Goal: Task Accomplishment & Management: Complete application form

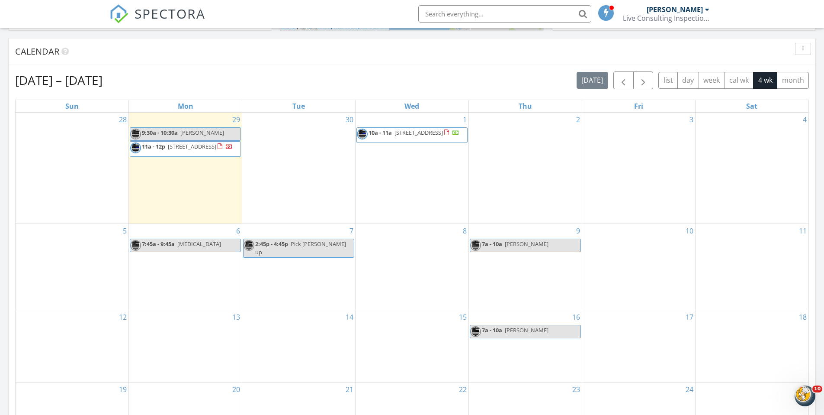
scroll to position [344, 0]
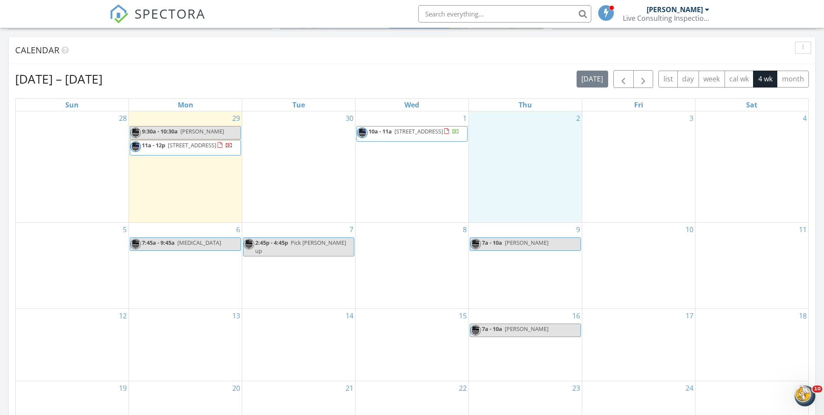
click at [522, 154] on div "2" at bounding box center [525, 166] width 113 height 111
click at [521, 119] on link "Inspection" at bounding box center [525, 118] width 45 height 14
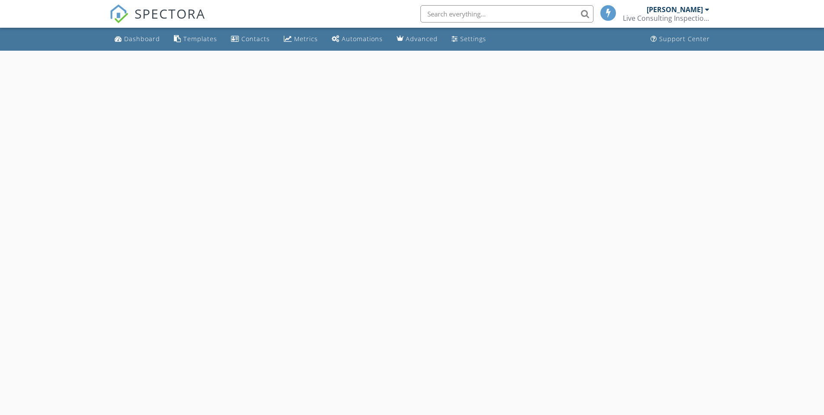
select select "9"
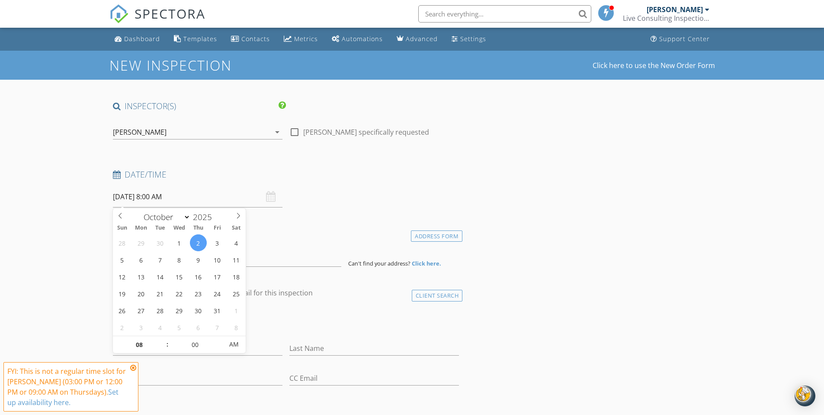
click at [190, 202] on input "[DATE] 8:00 AM" at bounding box center [198, 196] width 170 height 21
type input "09"
type input "[DATE] 9:00 AM"
click at [161, 339] on span at bounding box center [163, 340] width 6 height 9
type input "10"
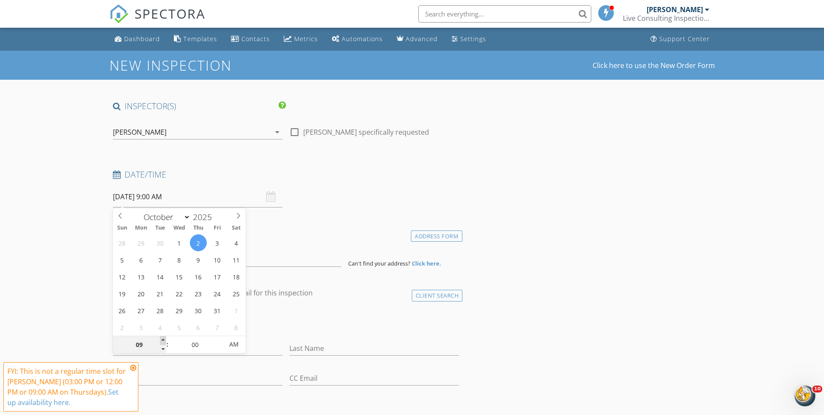
type input "[DATE] 10:00 AM"
click at [161, 339] on span at bounding box center [163, 340] width 6 height 9
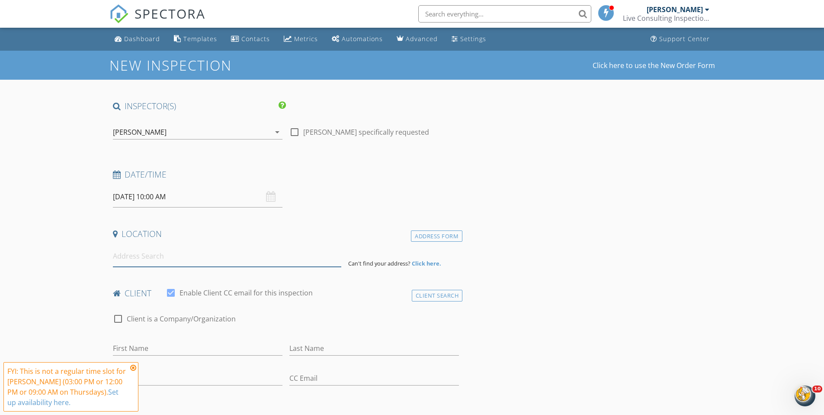
click at [270, 247] on input at bounding box center [227, 255] width 228 height 21
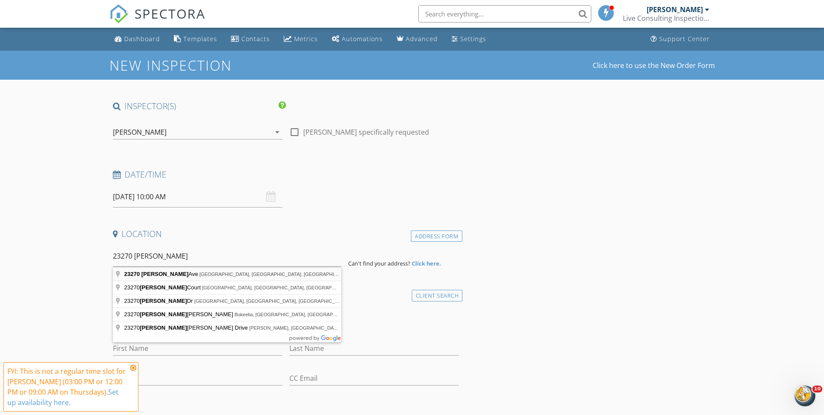
type input "[STREET_ADDRESS][PERSON_NAME]"
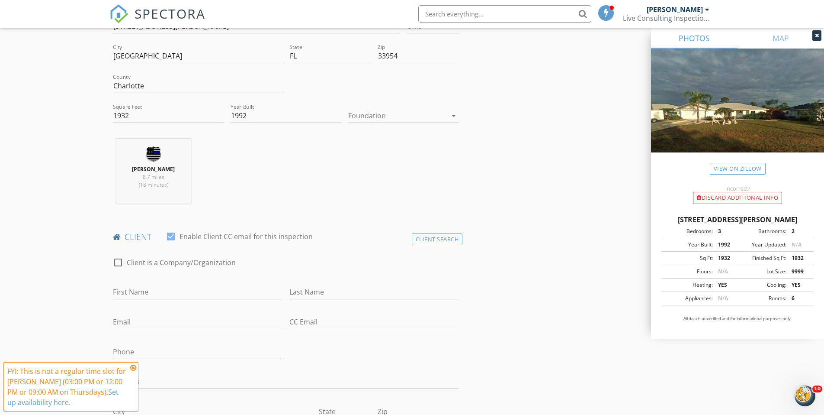
scroll to position [258, 0]
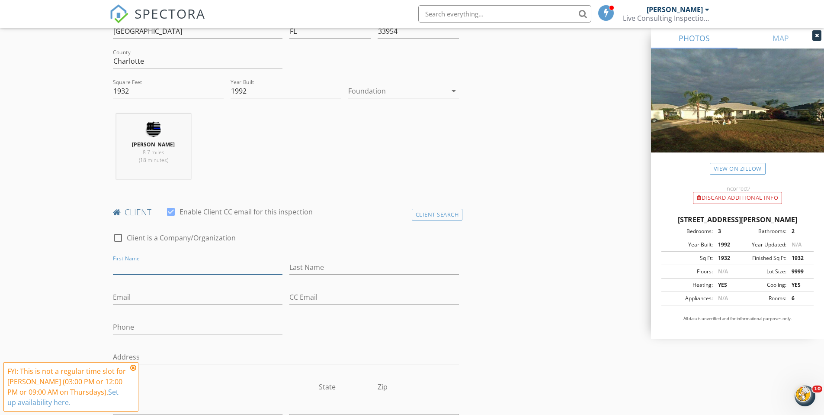
click at [122, 264] on input "First Name" at bounding box center [198, 267] width 170 height 14
type input "[PERSON_NAME]"
click at [294, 265] on input "Last Name" at bounding box center [375, 267] width 170 height 14
type input "[PERSON_NAME]"
click at [114, 299] on input "Email" at bounding box center [198, 297] width 170 height 14
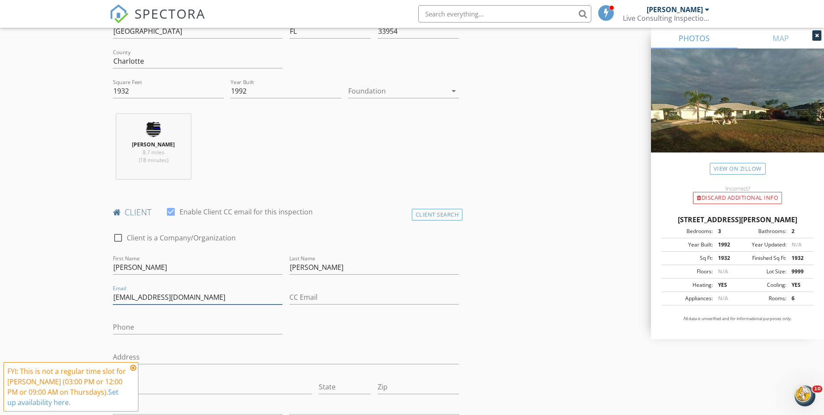
type input "[EMAIL_ADDRESS][DOMAIN_NAME]"
click at [116, 331] on input "Phone" at bounding box center [198, 327] width 170 height 14
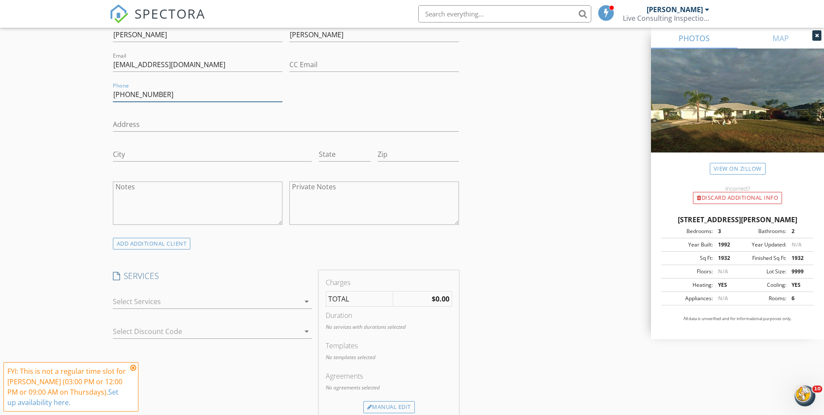
scroll to position [516, 0]
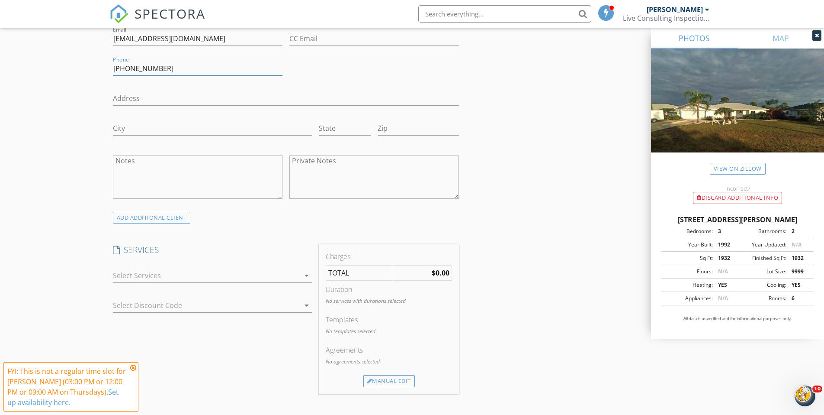
type input "[PHONE_NUMBER]"
click at [306, 275] on icon "arrow_drop_down" at bounding box center [307, 275] width 10 height 10
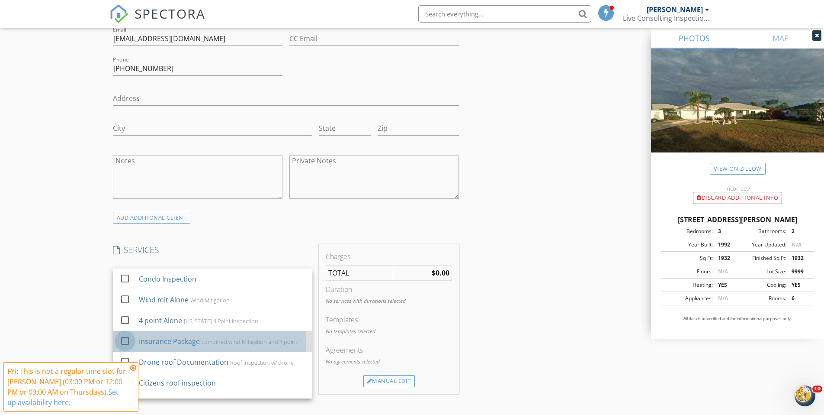
click at [128, 341] on div at bounding box center [125, 340] width 15 height 15
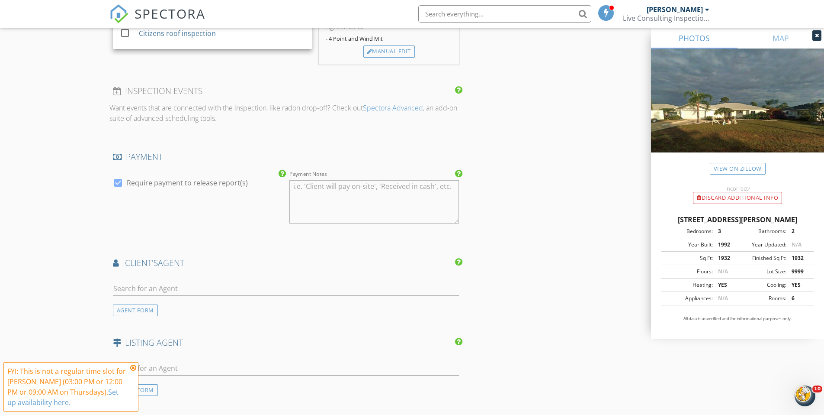
scroll to position [880, 0]
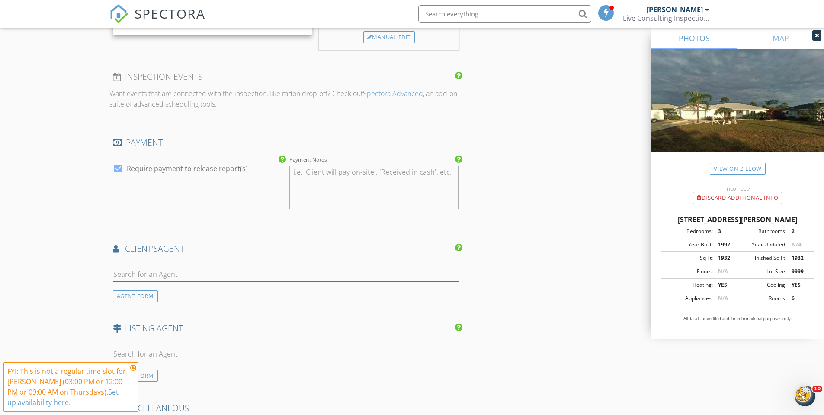
click at [118, 275] on input "text" at bounding box center [286, 274] width 347 height 14
type input "[PERSON_NAME]"
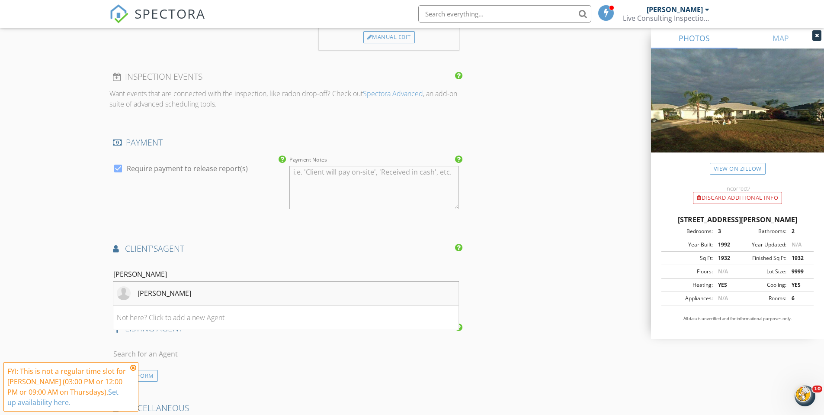
click at [160, 289] on div "[PERSON_NAME]" at bounding box center [165, 293] width 54 height 10
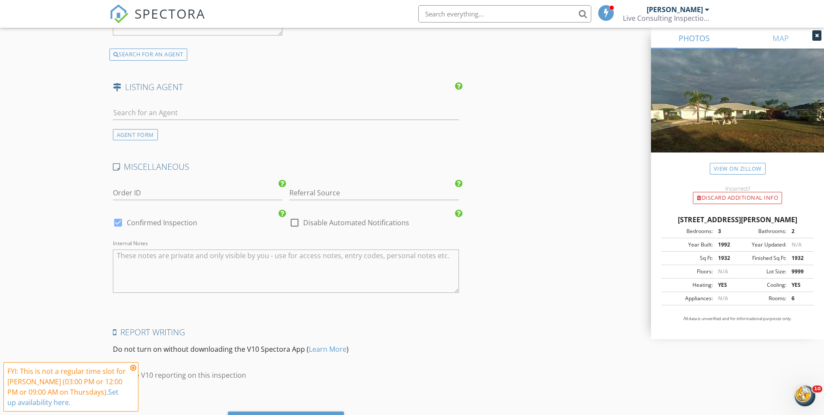
scroll to position [1365, 0]
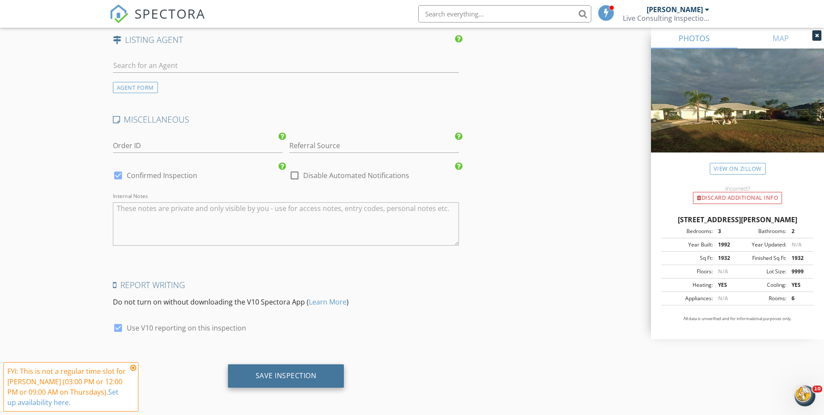
click at [276, 375] on div "Save Inspection" at bounding box center [286, 375] width 61 height 9
